Goal: Task Accomplishment & Management: Manage account settings

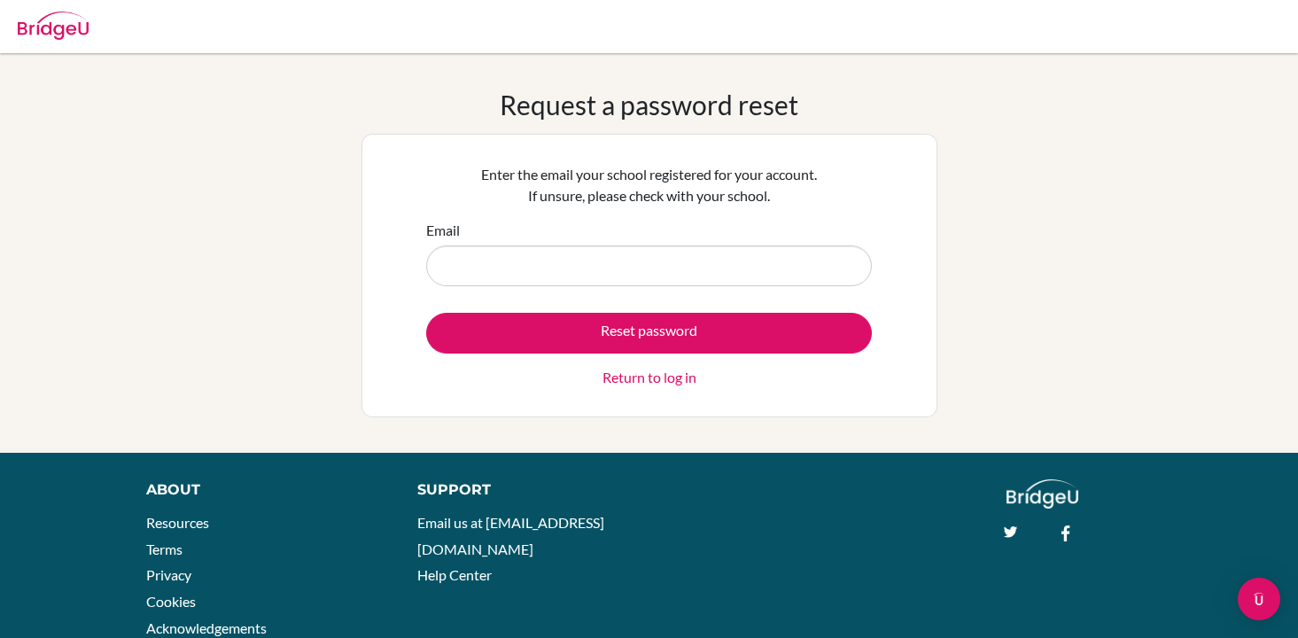
scroll to position [1, 0]
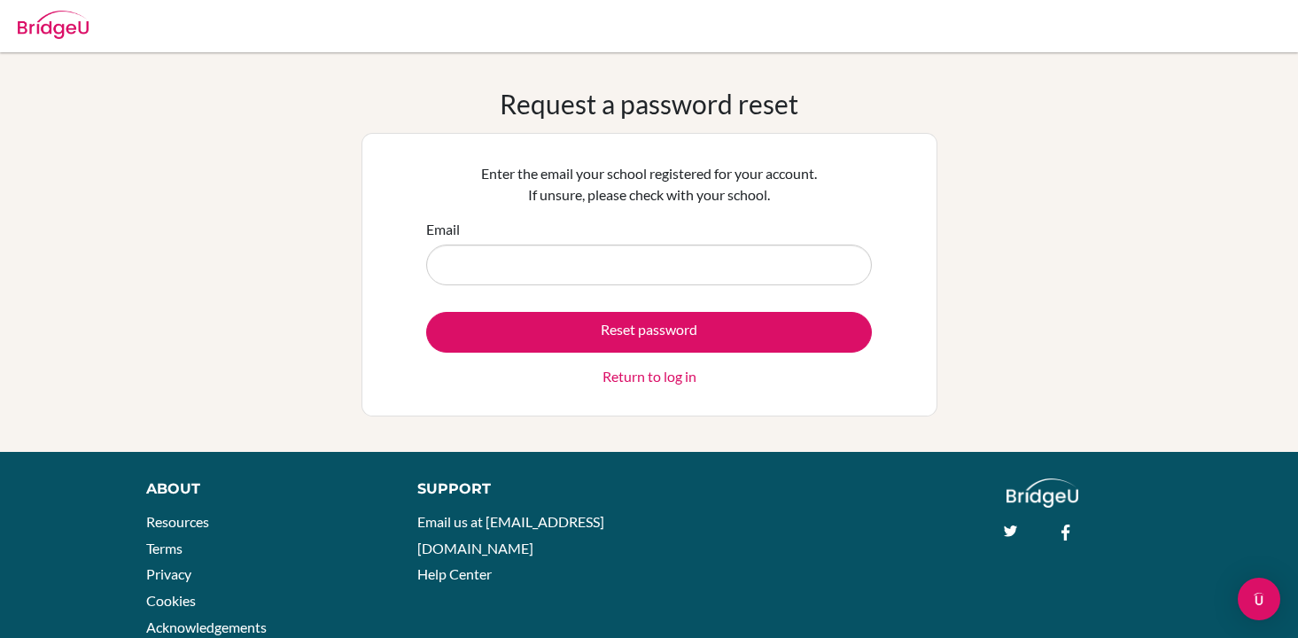
type input "[EMAIL_ADDRESS][DOMAIN_NAME]"
click at [639, 374] on link "Return to log in" at bounding box center [649, 376] width 94 height 21
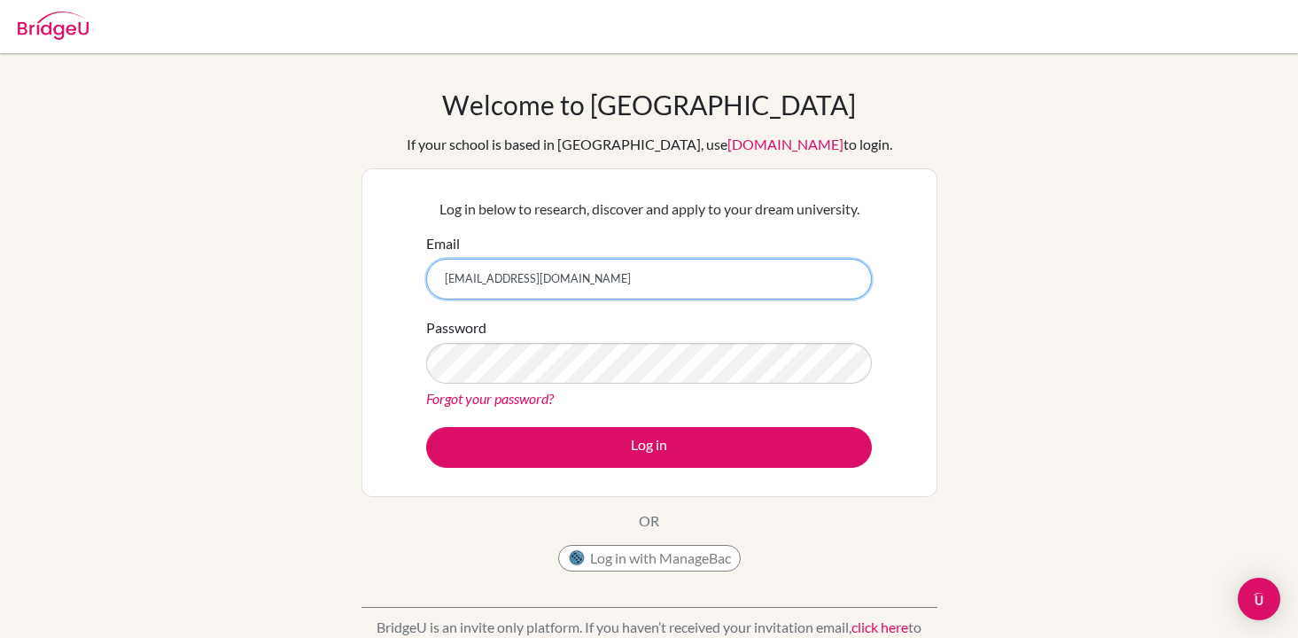
drag, startPoint x: 570, startPoint y: 282, endPoint x: 400, endPoint y: 275, distance: 170.2
click at [400, 275] on div "Log in below to research, discover and apply to your dream university. Email [E…" at bounding box center [649, 332] width 576 height 329
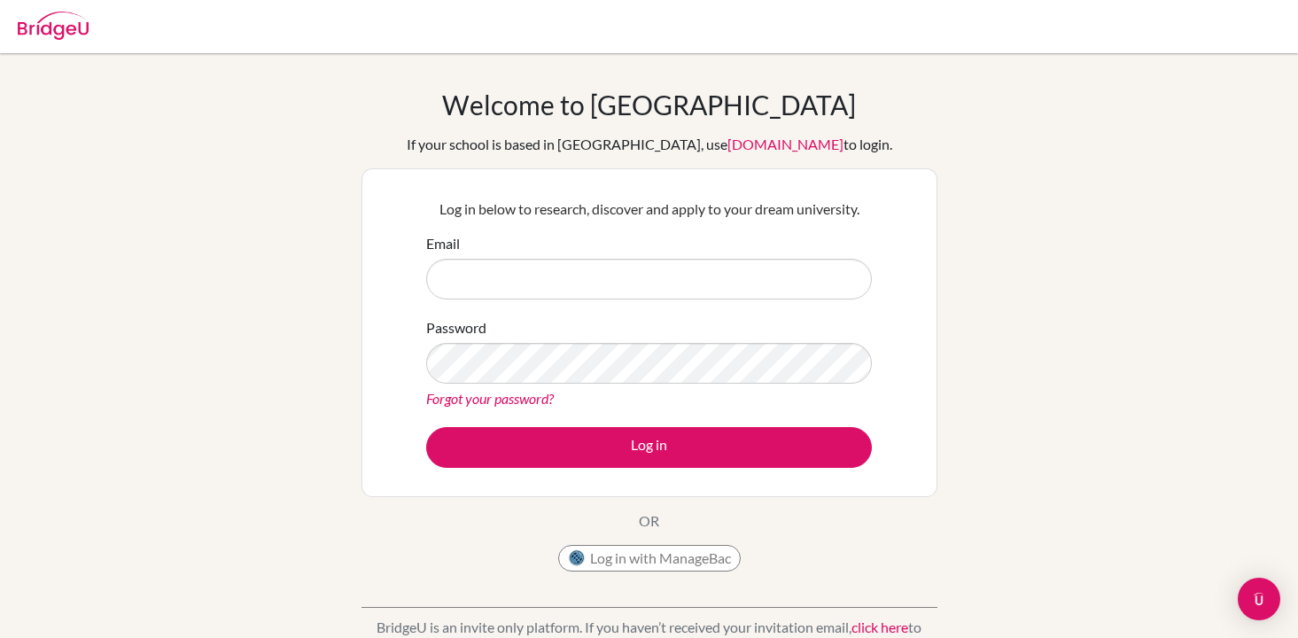
click at [380, 354] on div "Log in below to research, discover and apply to your dream university. Email Pa…" at bounding box center [649, 332] width 576 height 329
